Goal: Task Accomplishment & Management: Manage account settings

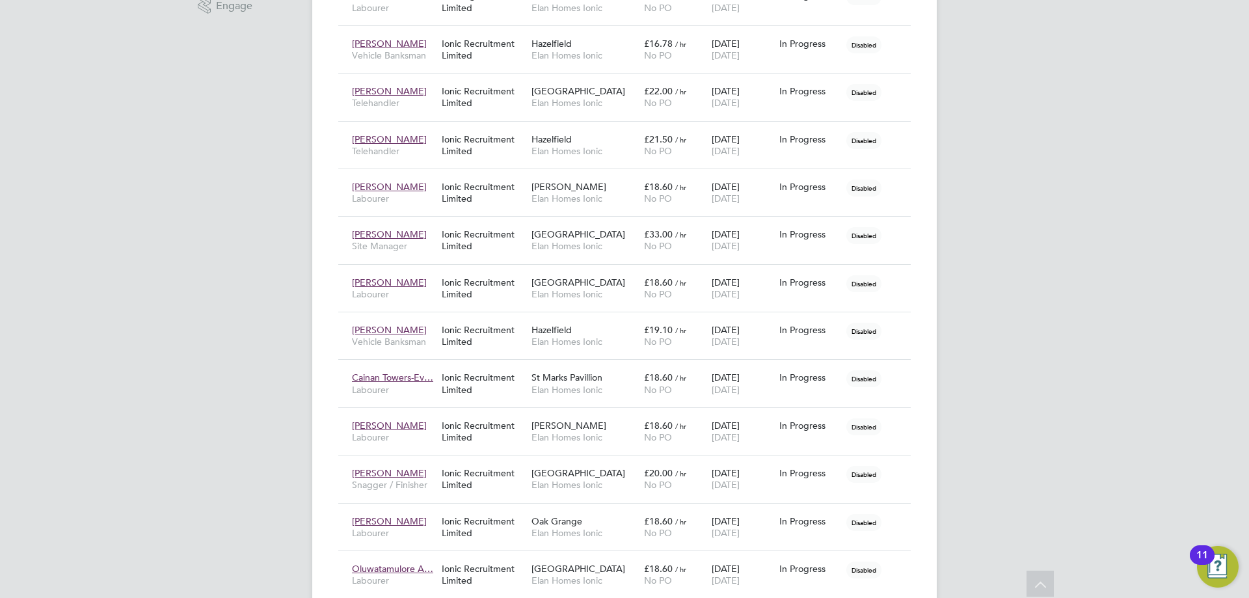
click at [282, 466] on div "LM Laura Moody Notifications Applications: Network Team Members Businesses Site…" at bounding box center [624, 149] width 1249 height 1209
click at [644, 527] on span "No PO" at bounding box center [658, 533] width 28 height 12
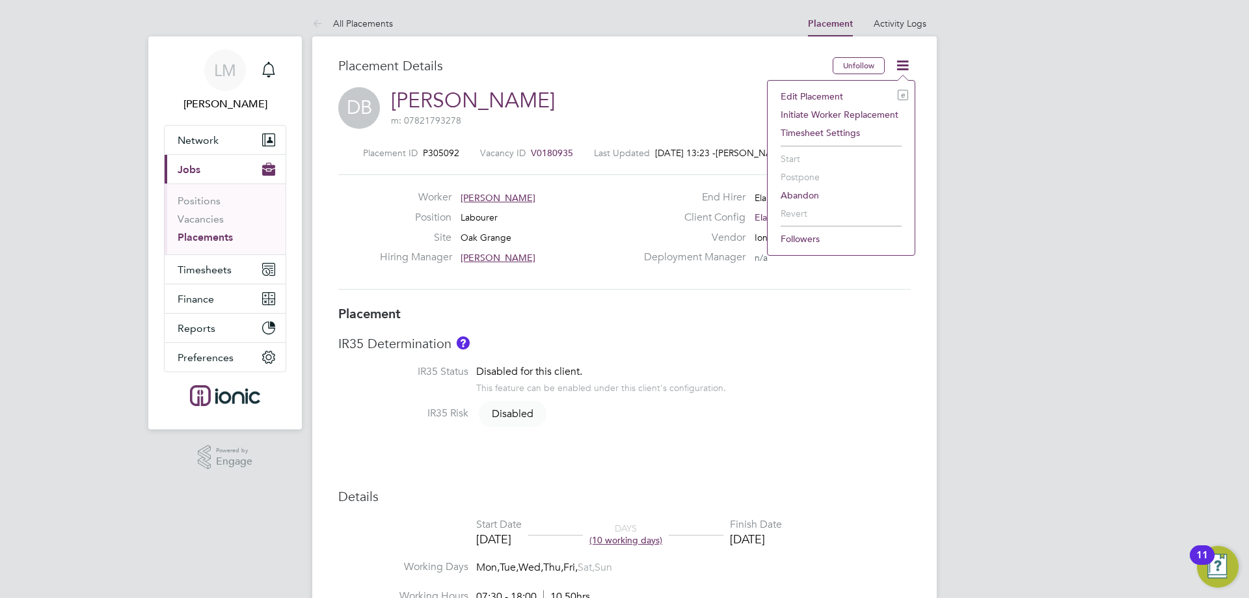
click at [836, 94] on li "Edit Placement e" at bounding box center [841, 96] width 134 height 18
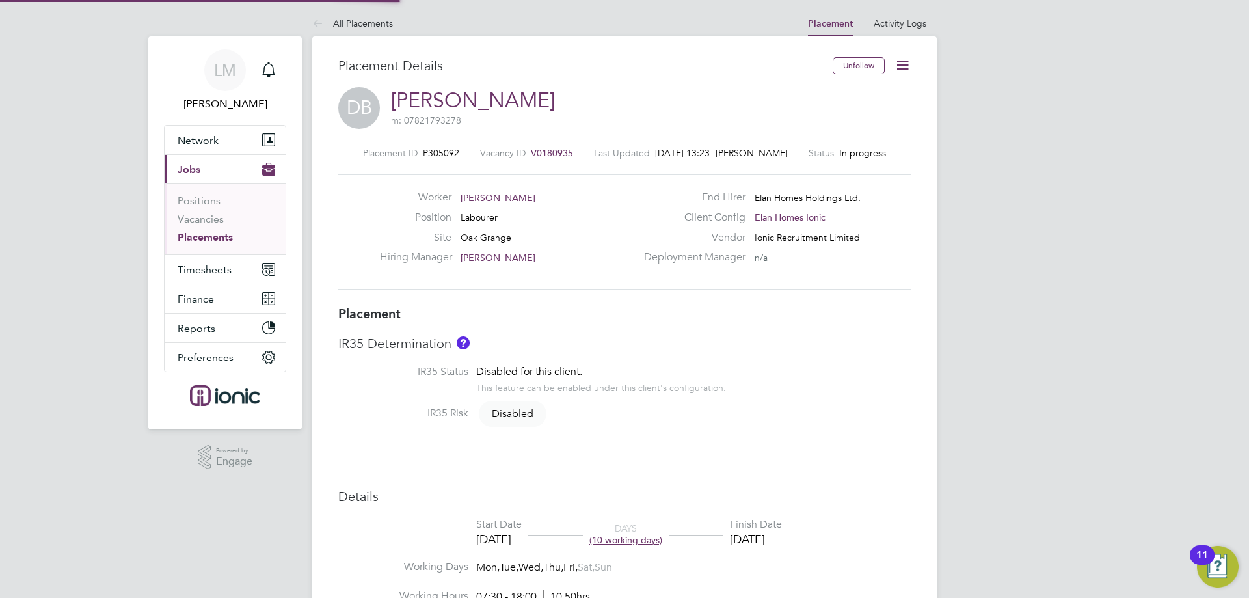
type input "[PERSON_NAME]"
type input "22 Sep 2025"
type input "[DATE]"
type input "07:30"
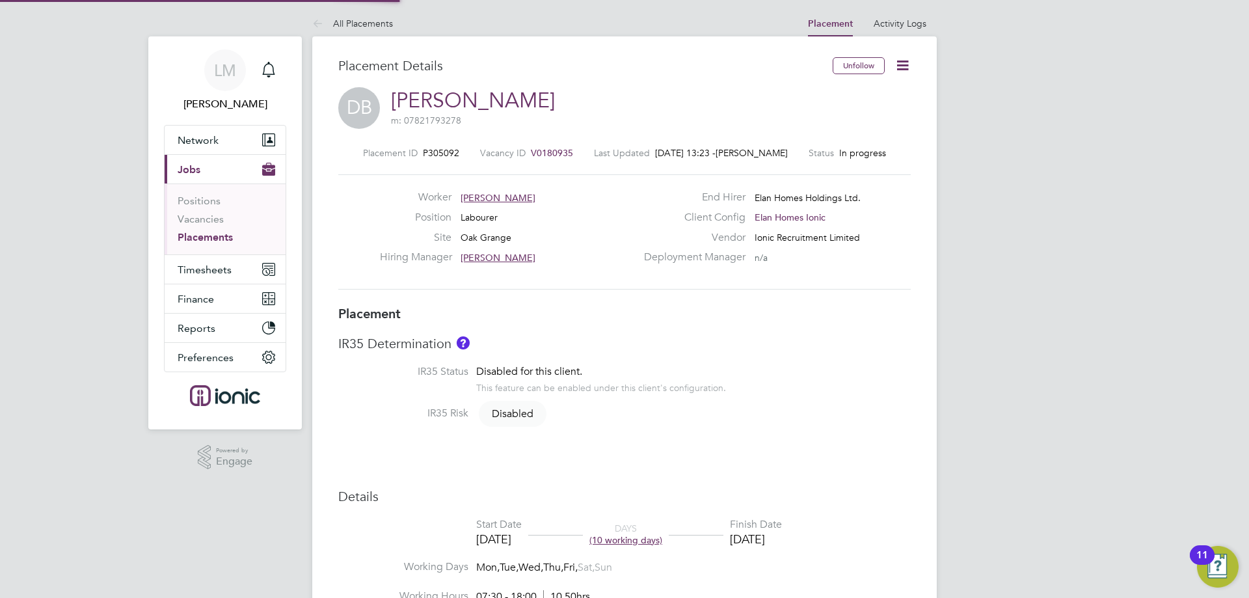
type input "18:00"
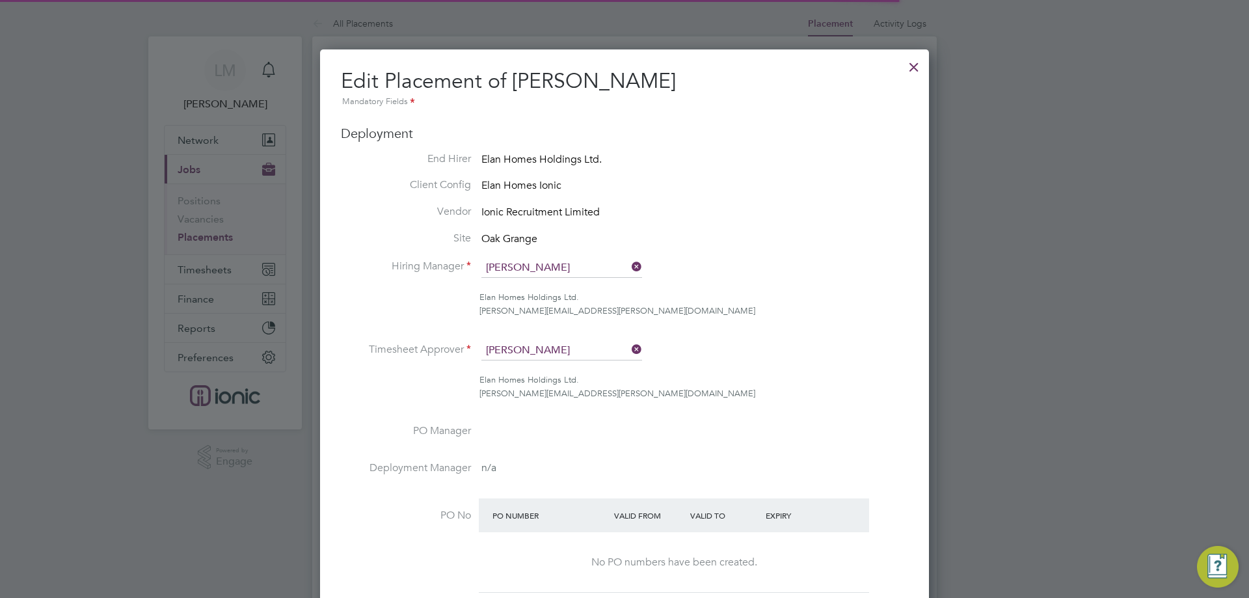
scroll to position [7, 7]
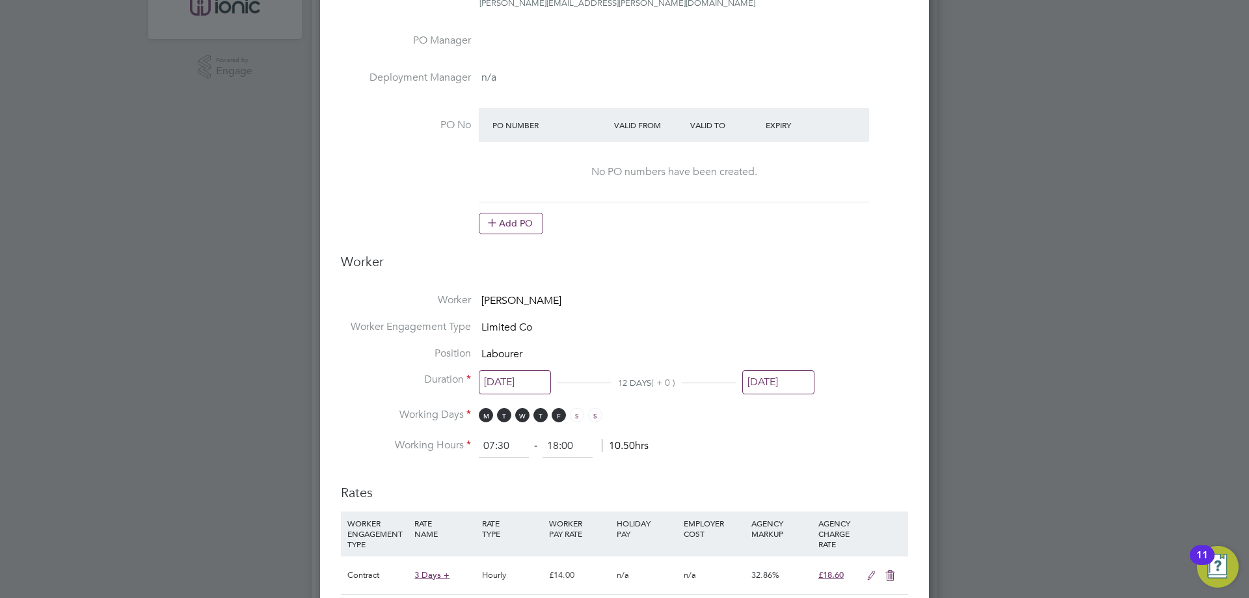
click at [783, 373] on input "[DATE]" at bounding box center [778, 382] width 72 height 24
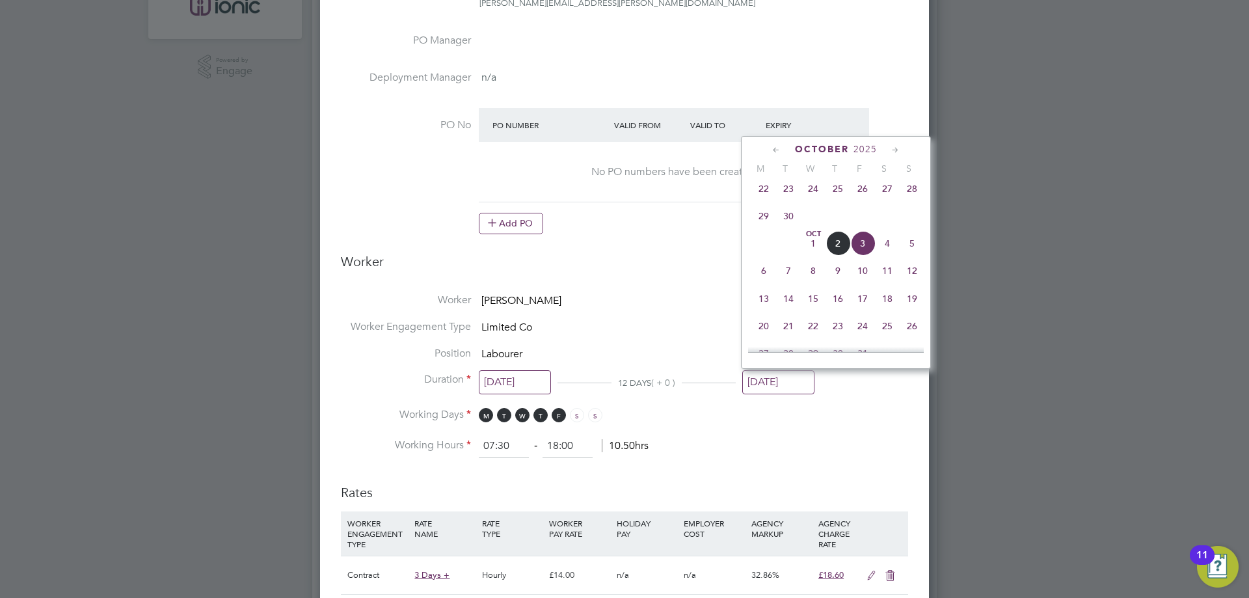
click at [864, 280] on span "10" at bounding box center [862, 270] width 25 height 25
type input "10 Oct 2025"
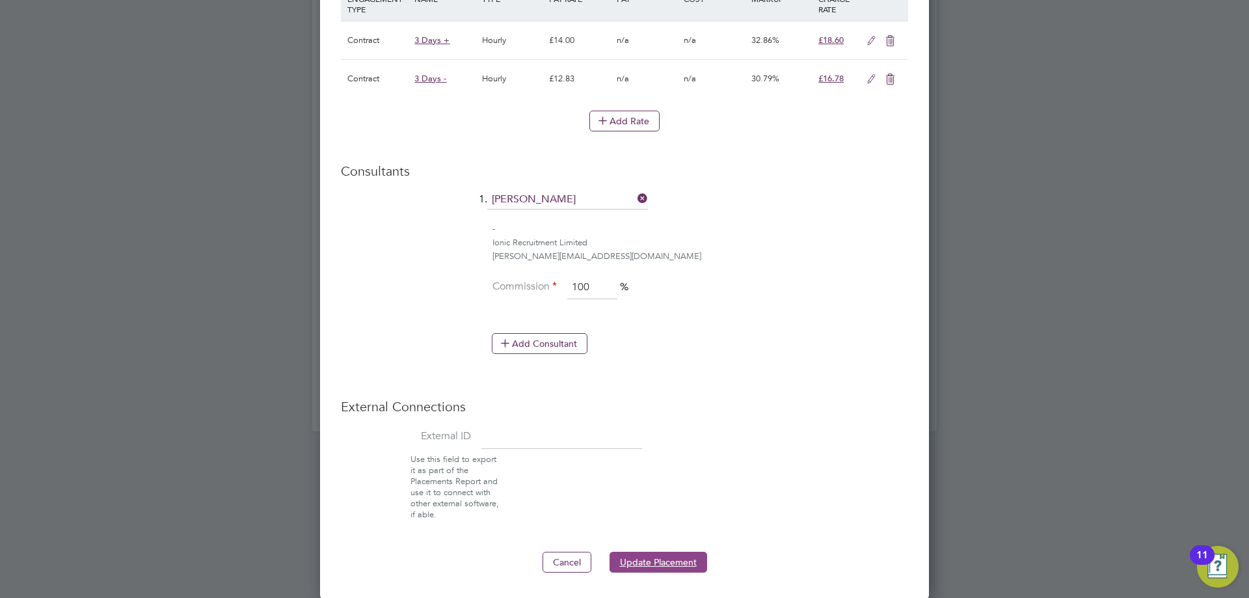
click at [650, 560] on button "Update Placement" at bounding box center [658, 561] width 98 height 21
